Goal: Check status

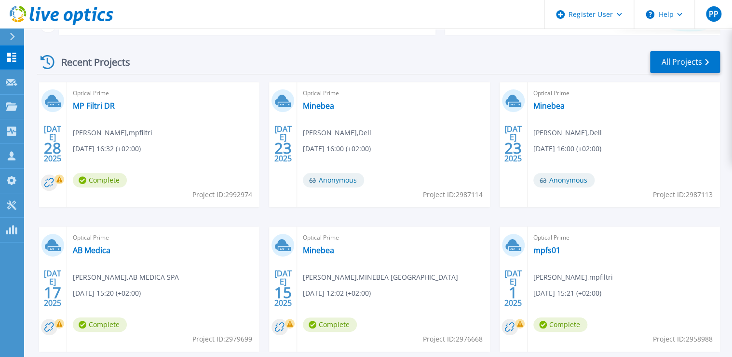
scroll to position [62, 0]
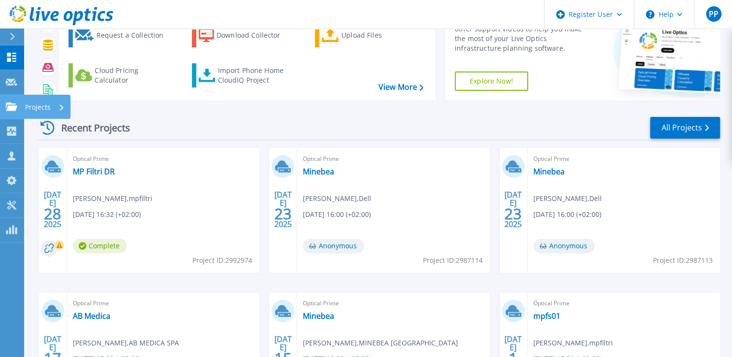
click at [12, 106] on icon at bounding box center [12, 106] width 12 height 8
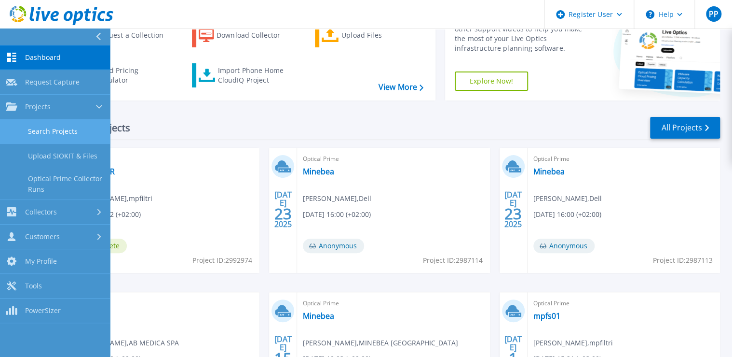
click at [55, 128] on link "Search Projects" at bounding box center [55, 131] width 110 height 25
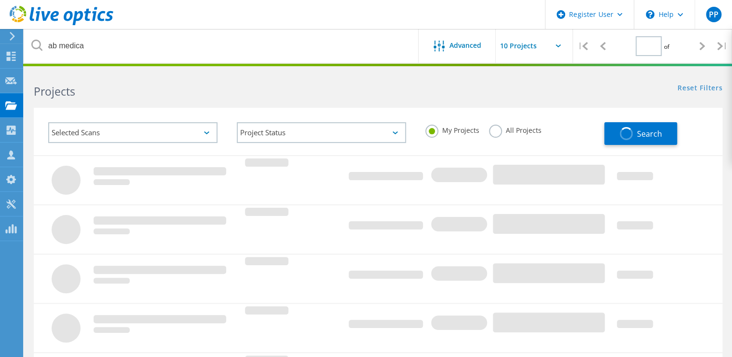
type input "1"
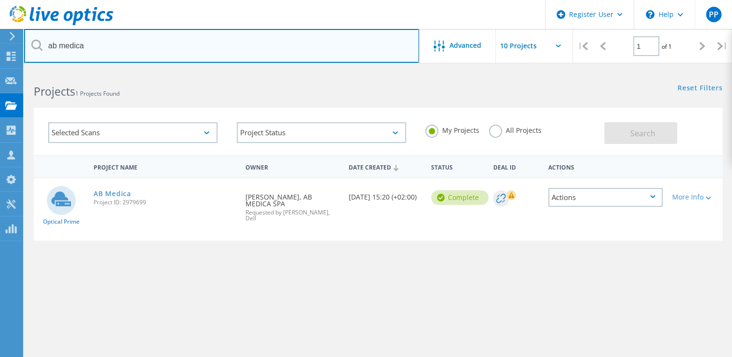
drag, startPoint x: 118, startPoint y: 55, endPoint x: -2, endPoint y: 35, distance: 121.3
click at [0, 35] on html "Register User \n Help Explore Helpful Articles Contact Support PP Dell User [PE…" at bounding box center [366, 222] width 732 height 444
type input "imr"
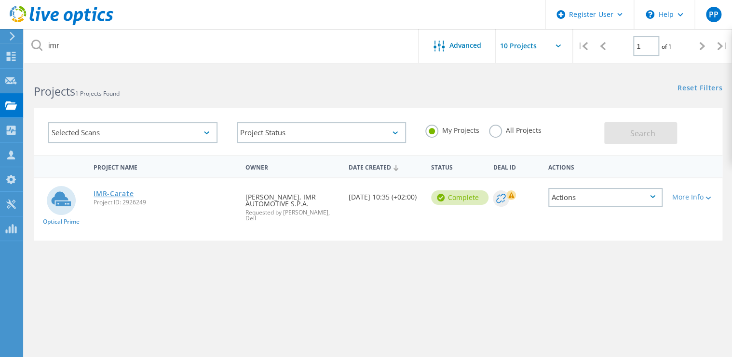
click at [118, 193] on link "IMR-Carate" at bounding box center [114, 193] width 40 height 7
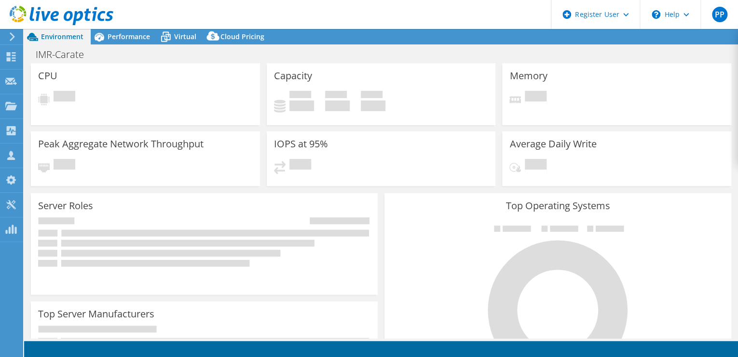
select select "USD"
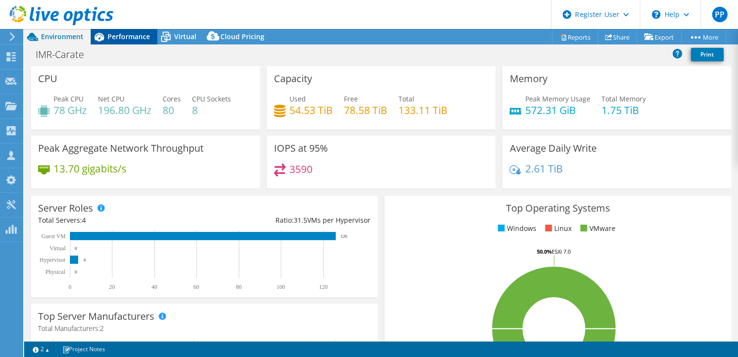
click at [108, 39] on span "Performance" at bounding box center [129, 36] width 42 height 9
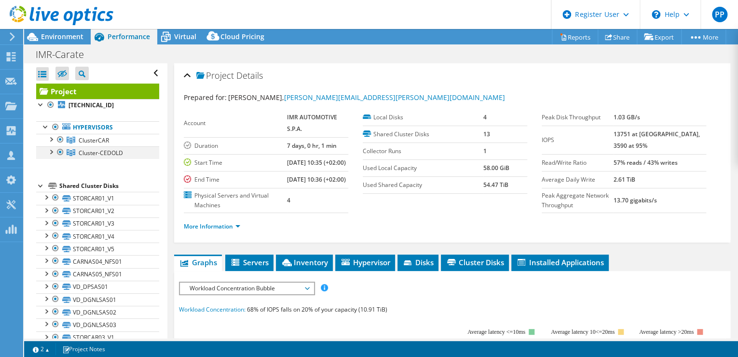
click at [55, 152] on div at bounding box center [60, 152] width 10 height 12
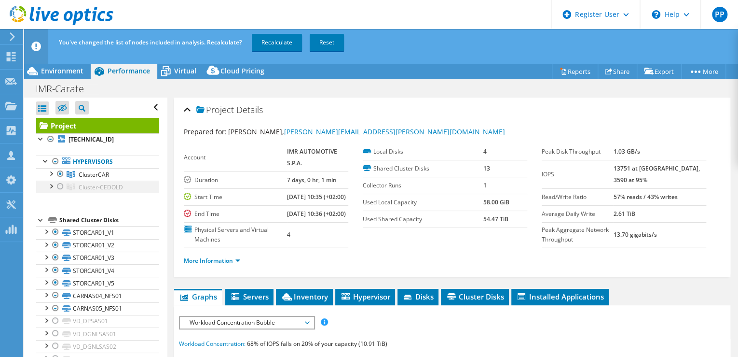
click at [61, 186] on div at bounding box center [60, 186] width 10 height 12
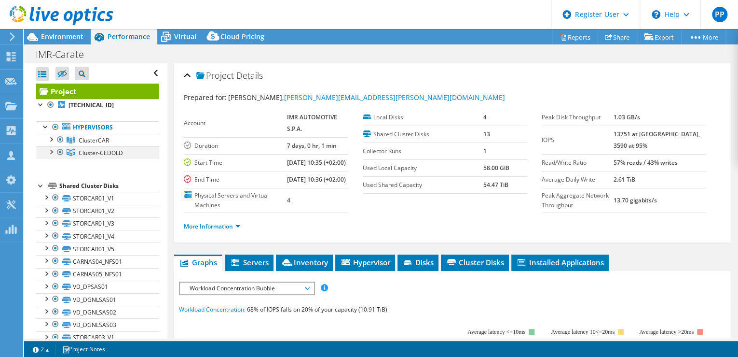
click at [51, 152] on div at bounding box center [51, 151] width 10 height 10
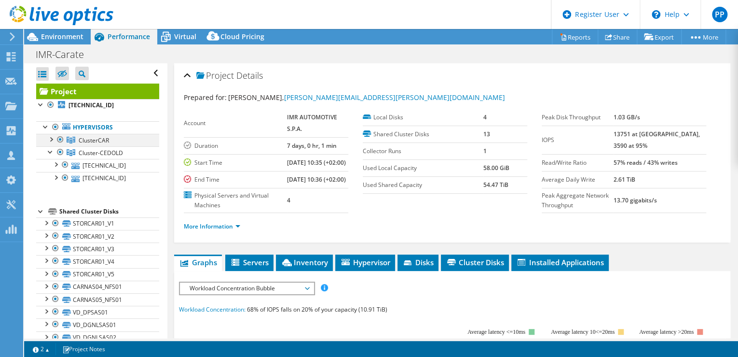
click at [52, 139] on div at bounding box center [51, 139] width 10 height 10
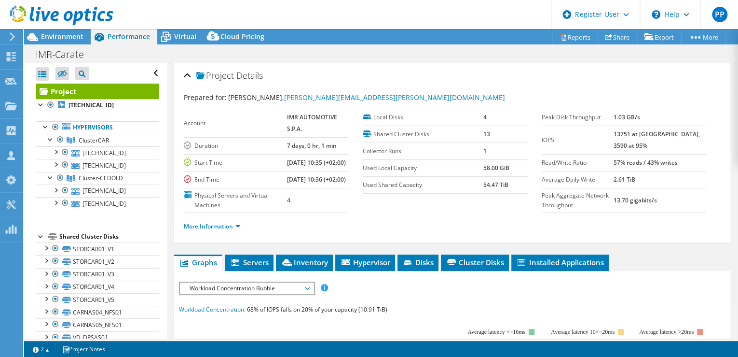
click at [423, 64] on div "Project Details Prepared for: Igor DellaMalva, igor.dellamalva@imr-industries.c…" at bounding box center [452, 152] width 556 height 179
